Goal: Transaction & Acquisition: Register for event/course

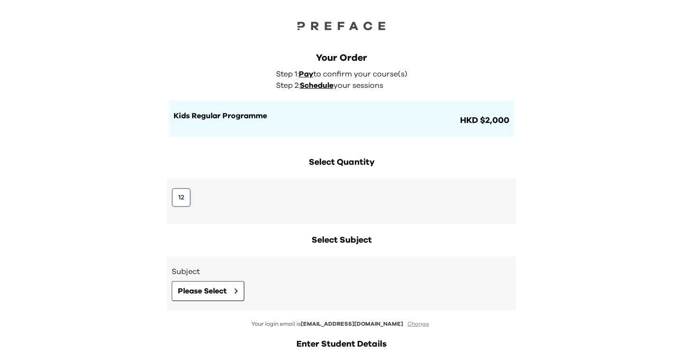
click at [173, 203] on button "12" at bounding box center [181, 197] width 19 height 19
click at [180, 198] on button "12" at bounding box center [181, 197] width 19 height 19
click at [201, 284] on button "Please Select" at bounding box center [208, 291] width 73 height 20
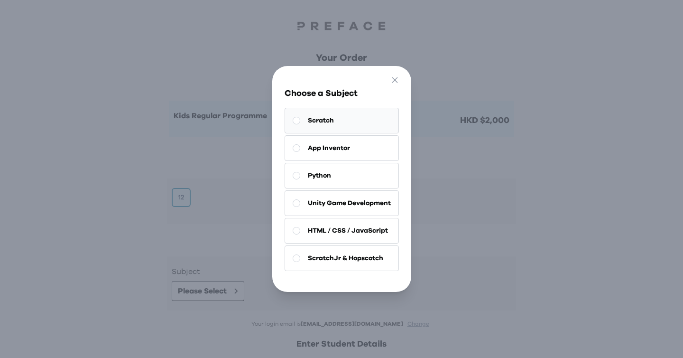
click at [353, 125] on button "Scratch" at bounding box center [342, 121] width 114 height 26
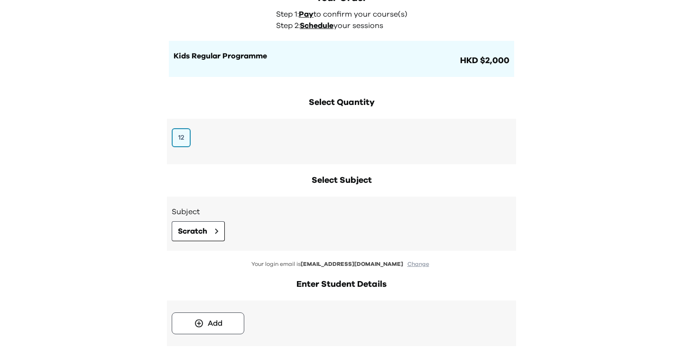
scroll to position [81, 0]
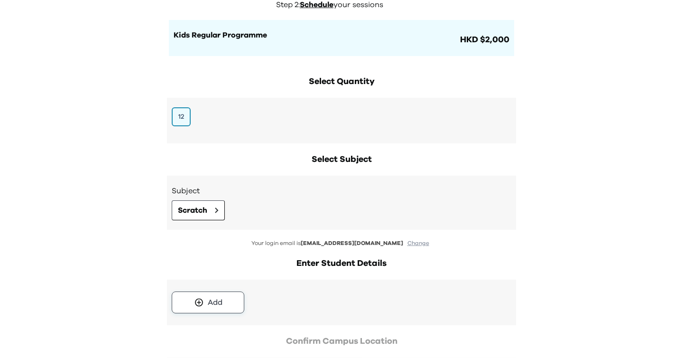
click at [216, 299] on div "Add" at bounding box center [215, 302] width 15 height 11
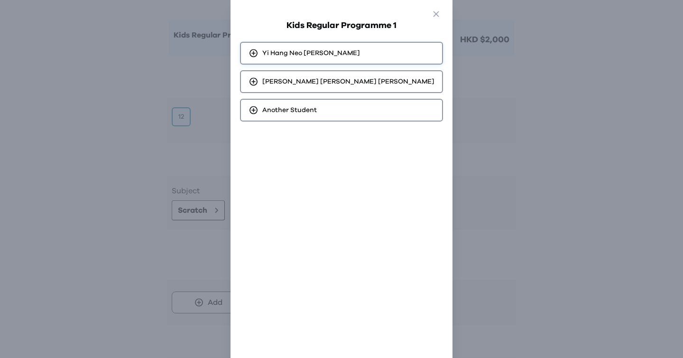
click at [310, 48] on span "Yi Hang Neo Cheung" at bounding box center [311, 52] width 98 height 9
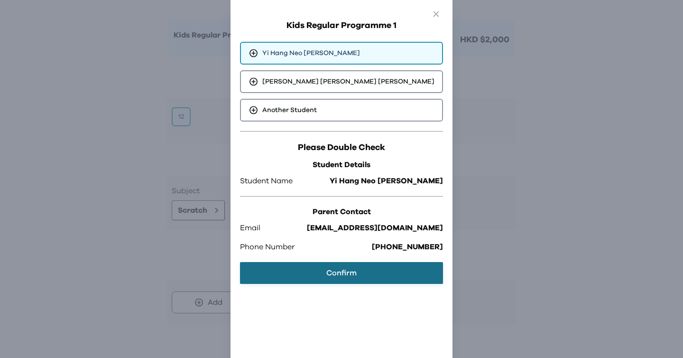
click at [330, 270] on button "Confirm" at bounding box center [341, 273] width 203 height 22
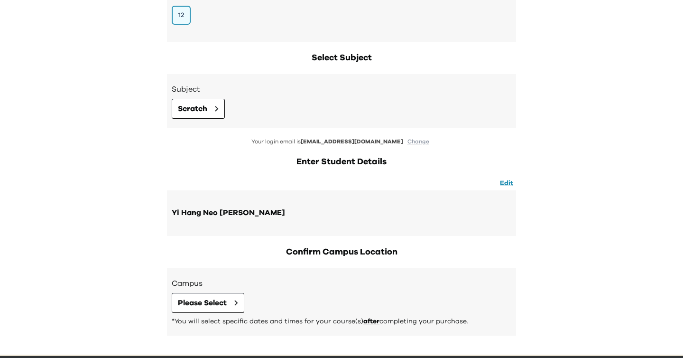
scroll to position [190, 0]
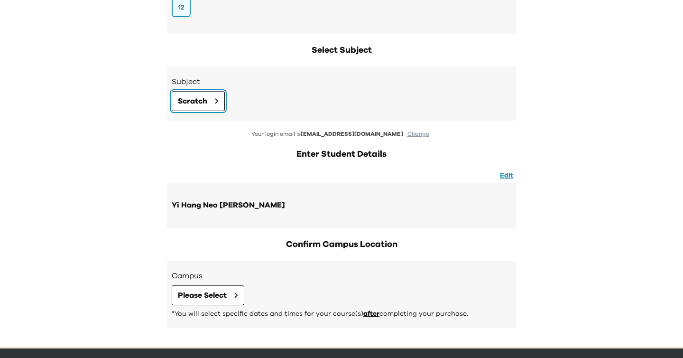
click at [213, 100] on button "Scratch" at bounding box center [198, 101] width 53 height 20
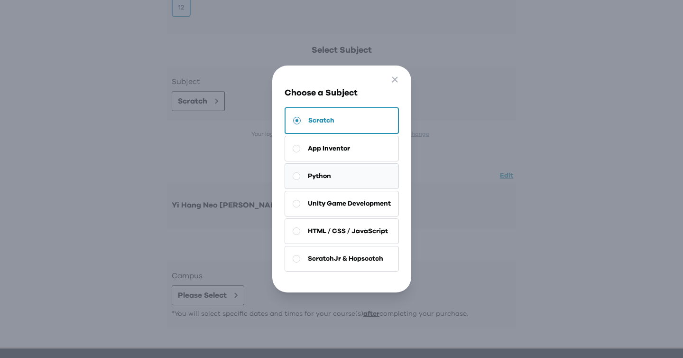
click at [332, 183] on button "Python" at bounding box center [342, 176] width 114 height 26
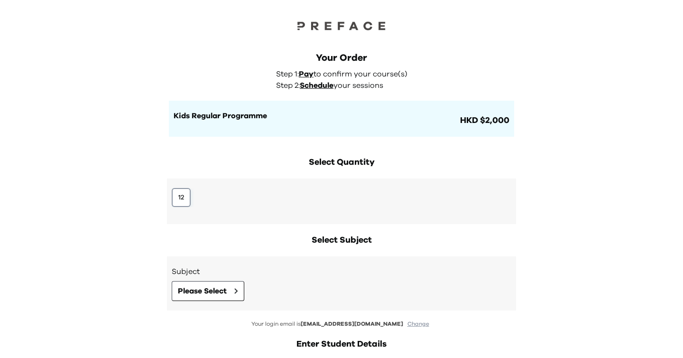
click at [180, 201] on button "12" at bounding box center [181, 197] width 19 height 19
click at [195, 291] on span "Please Select" at bounding box center [202, 290] width 49 height 11
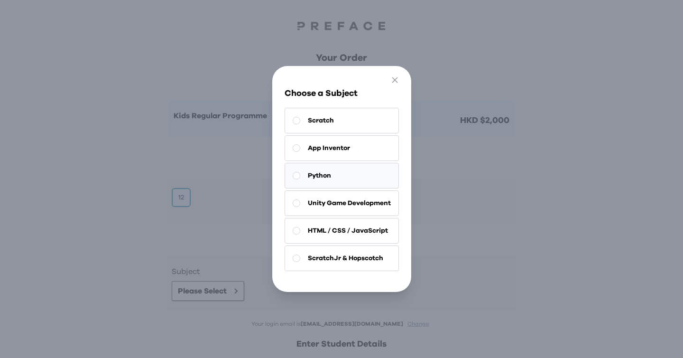
click at [323, 168] on button "Python" at bounding box center [342, 176] width 114 height 26
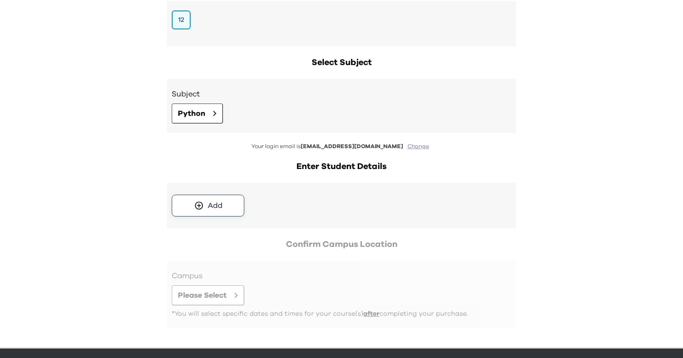
scroll to position [207, 0]
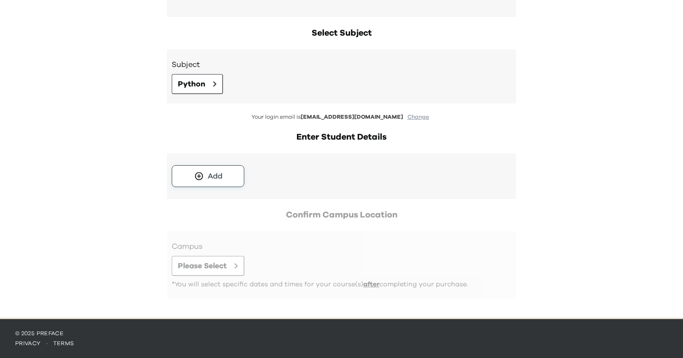
click at [224, 172] on button "Add" at bounding box center [208, 176] width 73 height 22
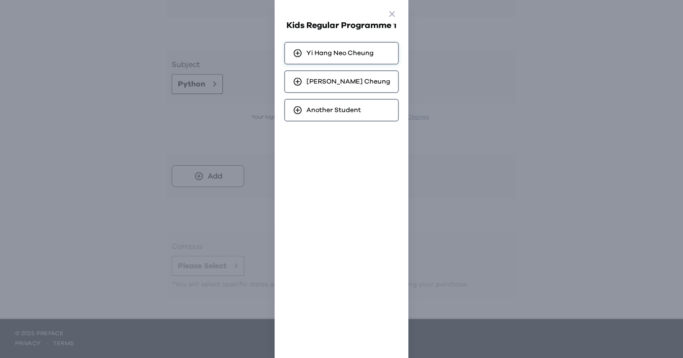
click at [303, 55] on icon at bounding box center [298, 52] width 10 height 9
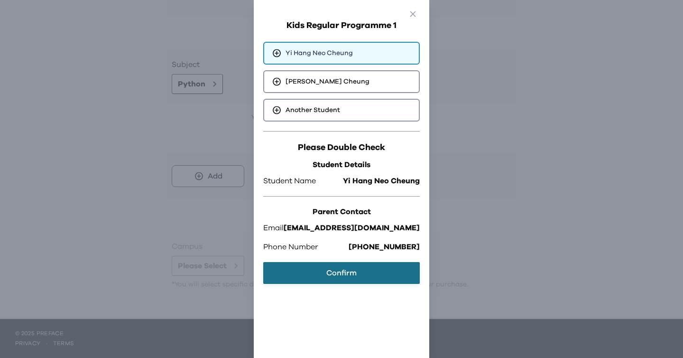
click at [349, 265] on button "Confirm" at bounding box center [341, 273] width 157 height 22
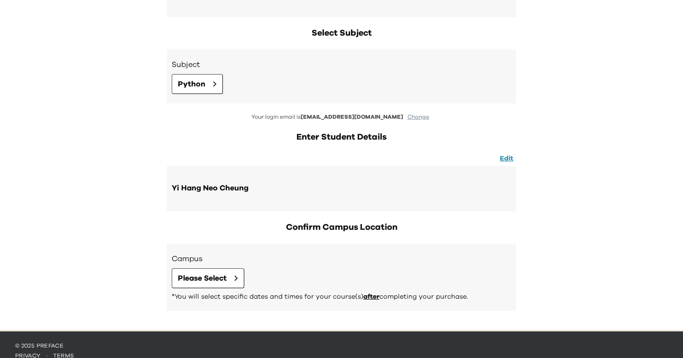
scroll to position [219, 0]
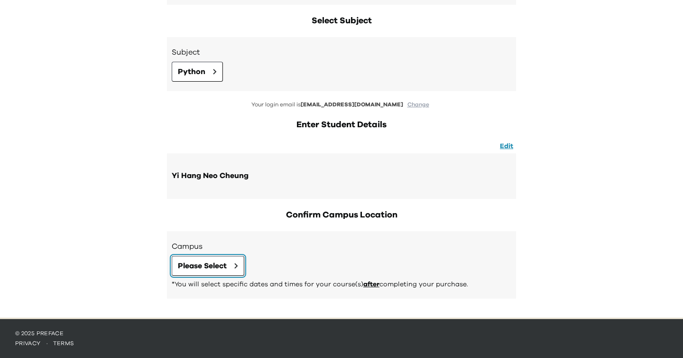
click at [212, 267] on span "Please Select" at bounding box center [202, 265] width 49 height 11
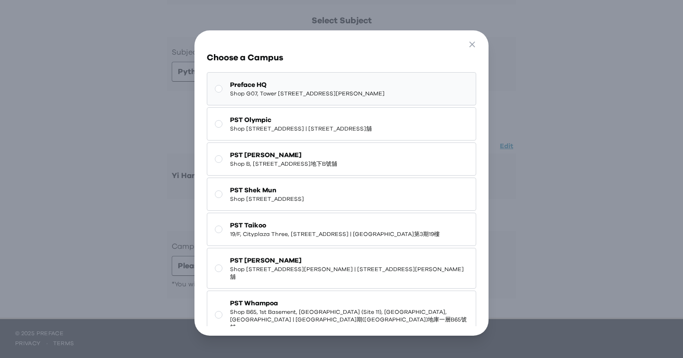
click at [316, 89] on span "Preface HQ" at bounding box center [307, 84] width 155 height 9
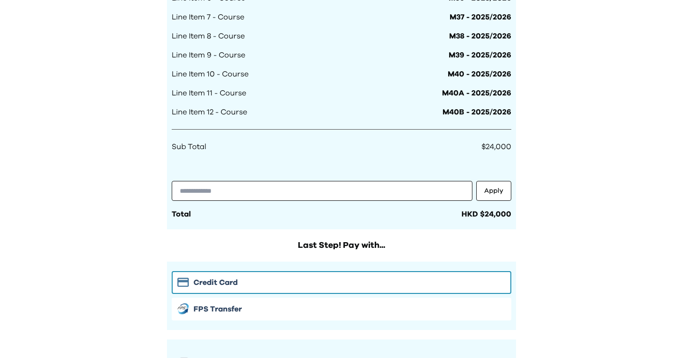
scroll to position [752, 0]
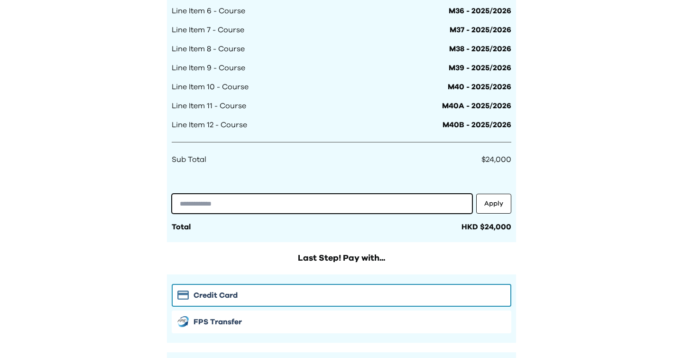
click at [290, 202] on input "text" at bounding box center [322, 204] width 301 height 20
click at [284, 206] on input "text" at bounding box center [322, 204] width 301 height 20
paste input "**********"
type input "**********"
click at [501, 210] on button "Apply" at bounding box center [493, 204] width 35 height 20
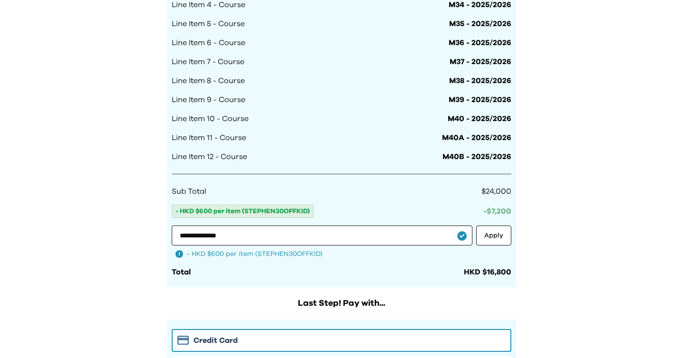
scroll to position [775, 0]
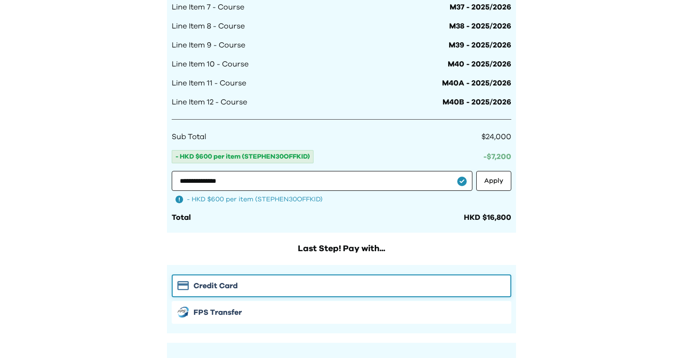
click at [259, 289] on div "Credit Card" at bounding box center [341, 285] width 328 height 11
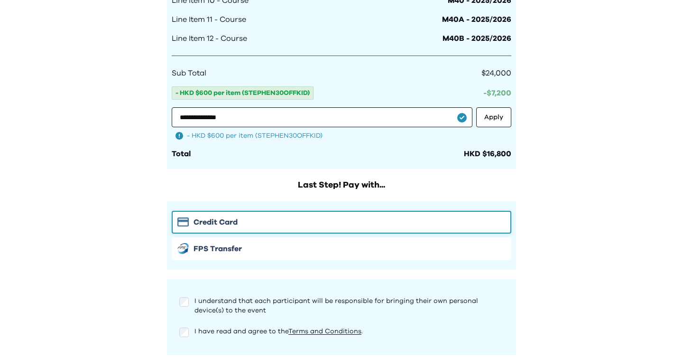
scroll to position [859, 0]
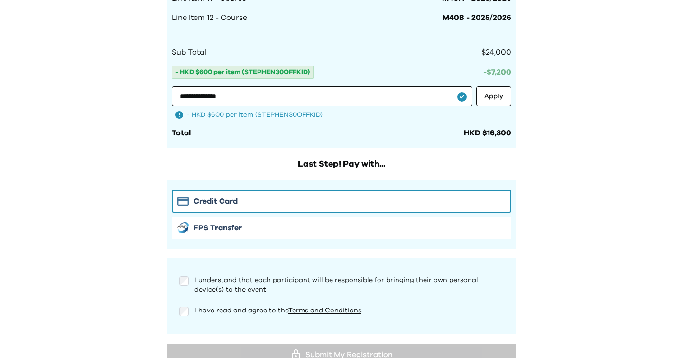
click at [189, 280] on div "I understand that each participant will be responsible for bringing their own p…" at bounding box center [341, 284] width 325 height 19
click at [189, 311] on div "I have read and agree to the Terms and Conditions ." at bounding box center [341, 311] width 325 height 11
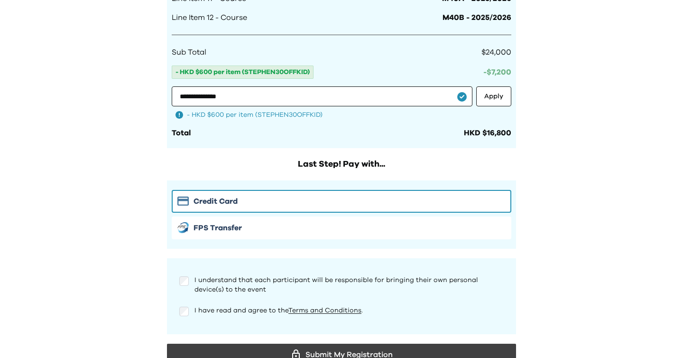
scroll to position [920, 0]
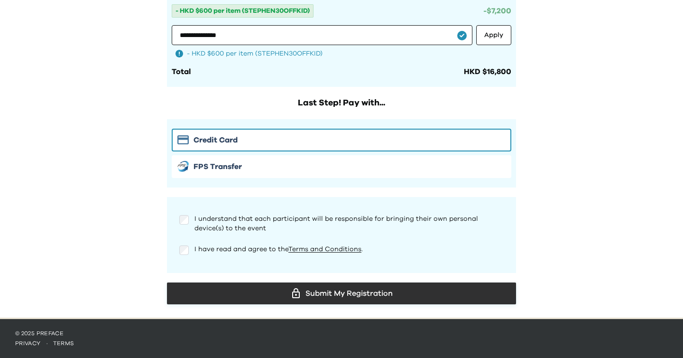
click at [342, 296] on div "Submit My Registration" at bounding box center [342, 293] width 334 height 14
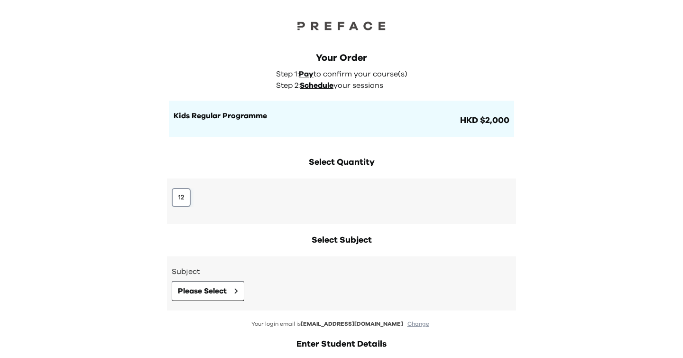
click at [176, 203] on button "12" at bounding box center [181, 197] width 19 height 19
click at [221, 300] on button "Please Select" at bounding box center [208, 291] width 73 height 20
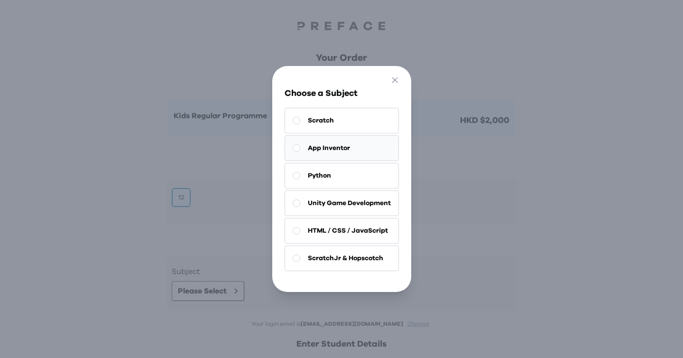
click at [338, 147] on span "App Inventor" at bounding box center [329, 147] width 42 height 9
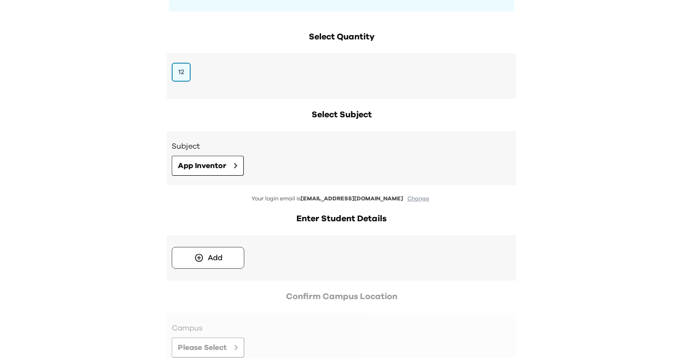
scroll to position [166, 0]
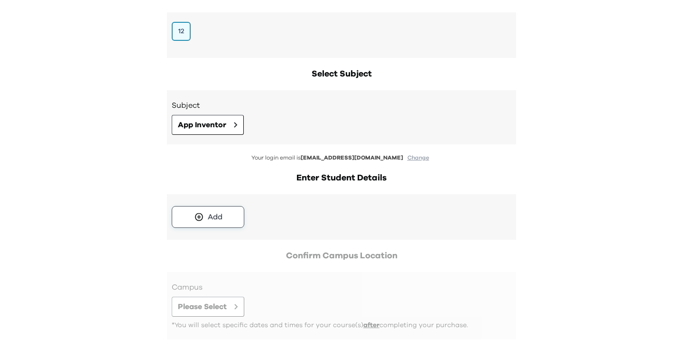
click at [213, 220] on div "Add" at bounding box center [215, 216] width 15 height 11
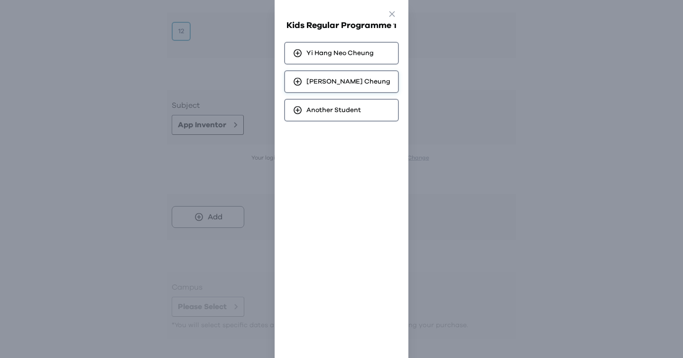
click at [373, 79] on span "Tsz Yu Noah Cheung" at bounding box center [349, 81] width 84 height 9
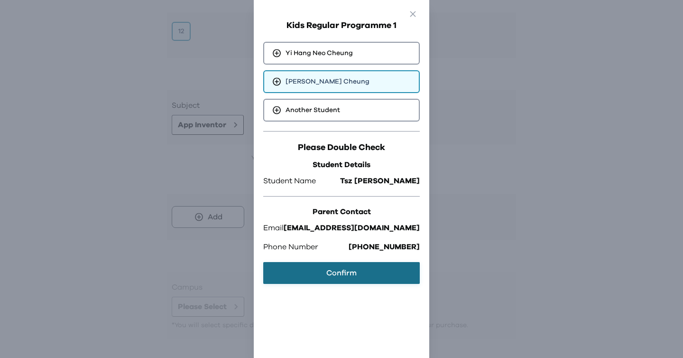
click at [330, 275] on button "Confirm" at bounding box center [341, 273] width 157 height 22
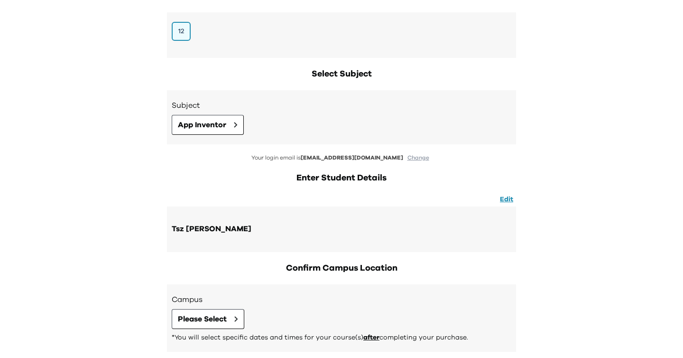
scroll to position [219, 0]
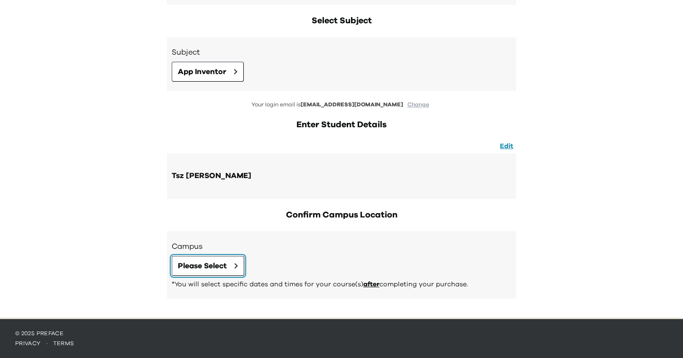
click at [224, 262] on span "Please Select" at bounding box center [202, 265] width 49 height 11
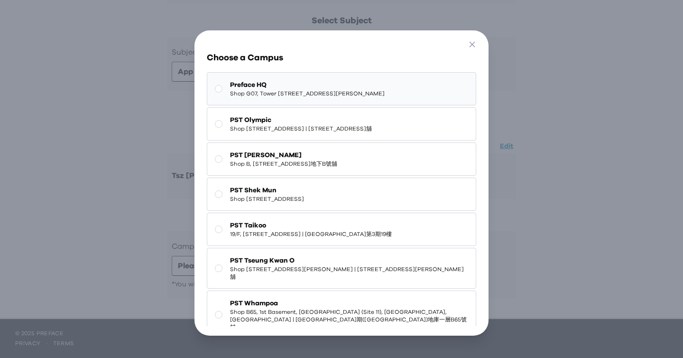
click at [336, 88] on span "Preface HQ" at bounding box center [307, 84] width 155 height 9
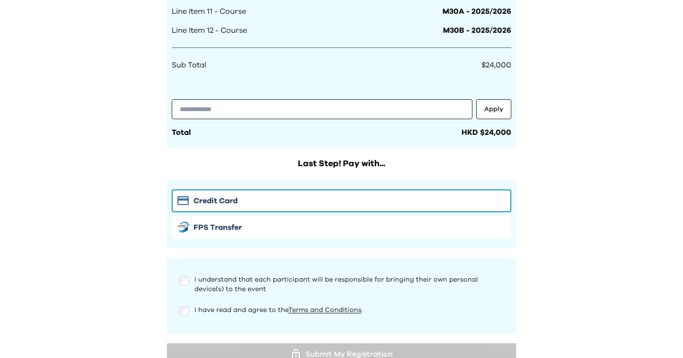
scroll to position [786, 0]
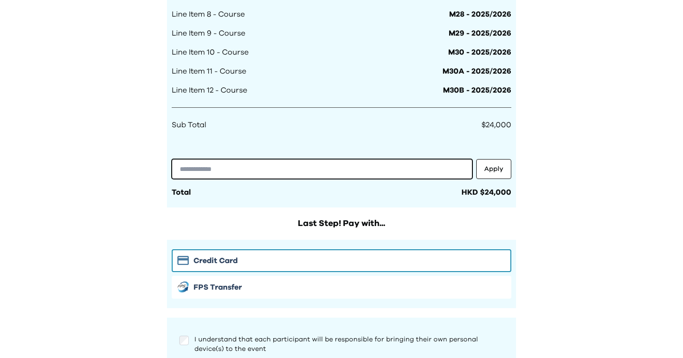
click at [369, 172] on input "text" at bounding box center [322, 169] width 301 height 20
paste input "**********"
type input "**********"
click at [308, 167] on input "text" at bounding box center [322, 169] width 301 height 20
paste input "**********"
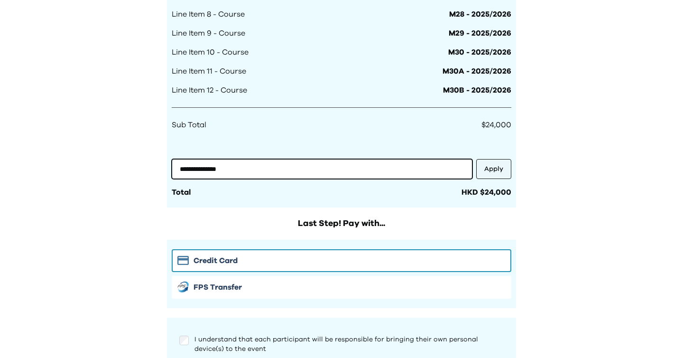
type input "**********"
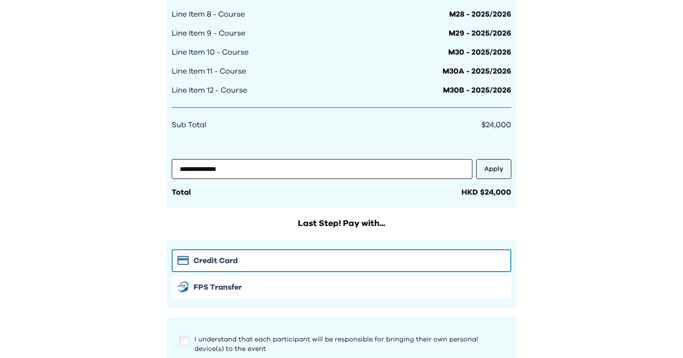
click at [497, 171] on button "Apply" at bounding box center [493, 169] width 35 height 20
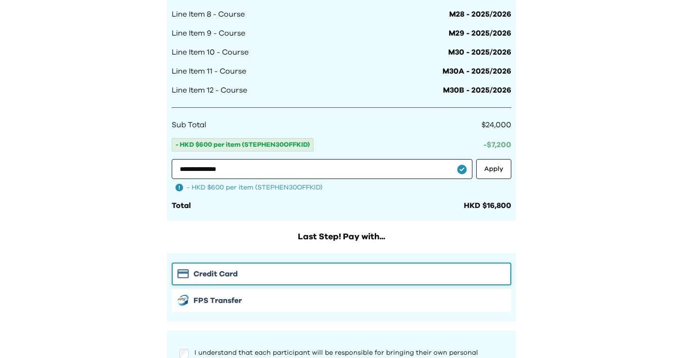
scroll to position [855, 0]
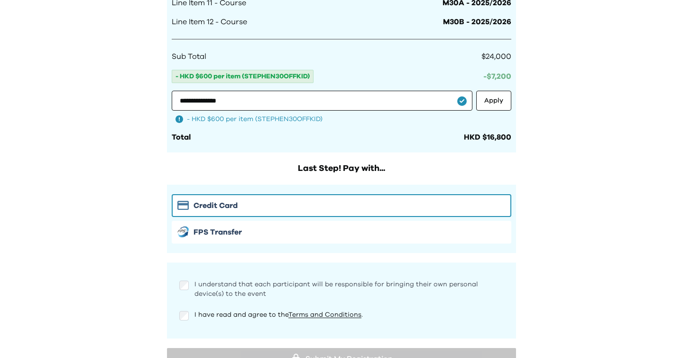
click at [208, 287] on span "I understand that each participant will be responsible for bringing their own p…" at bounding box center [337, 289] width 284 height 16
click at [192, 322] on div "I have read and agree to the Terms and Conditions ." at bounding box center [342, 319] width 340 height 19
click at [190, 322] on div "I have read and agree to the Terms and Conditions ." at bounding box center [342, 319] width 340 height 19
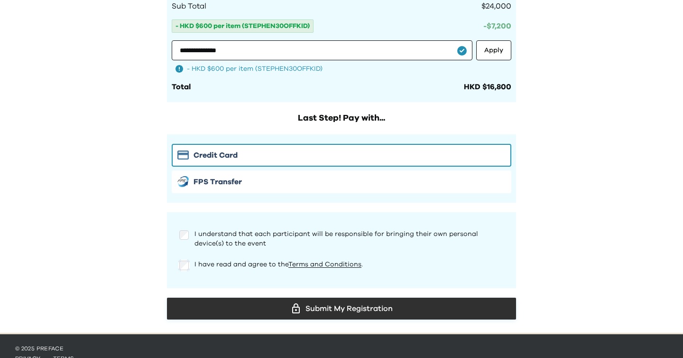
scroll to position [907, 0]
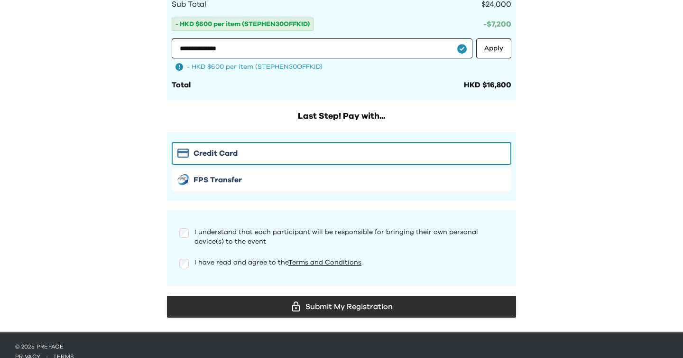
click at [328, 304] on div "Submit My Registration" at bounding box center [342, 306] width 334 height 14
